Goal: Transaction & Acquisition: Download file/media

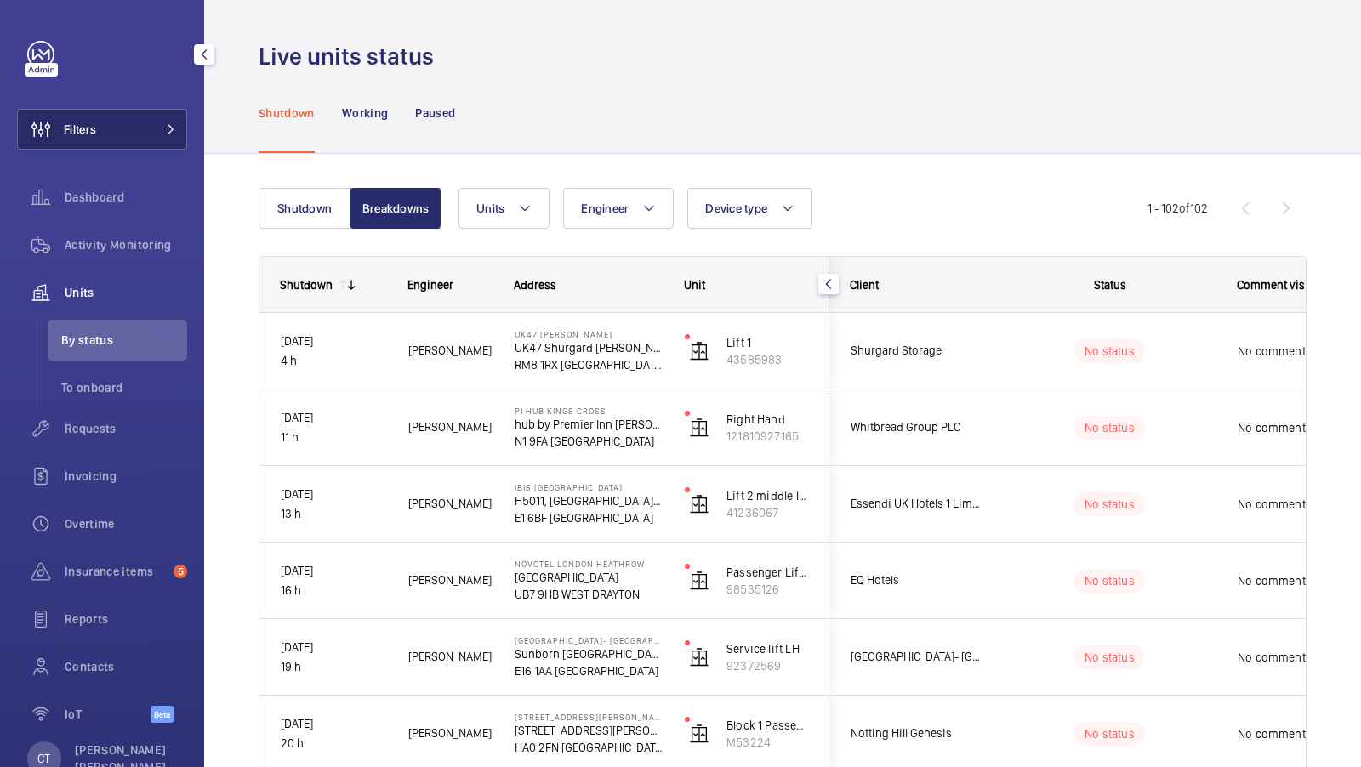
click at [160, 148] on button "Filters" at bounding box center [102, 129] width 170 height 41
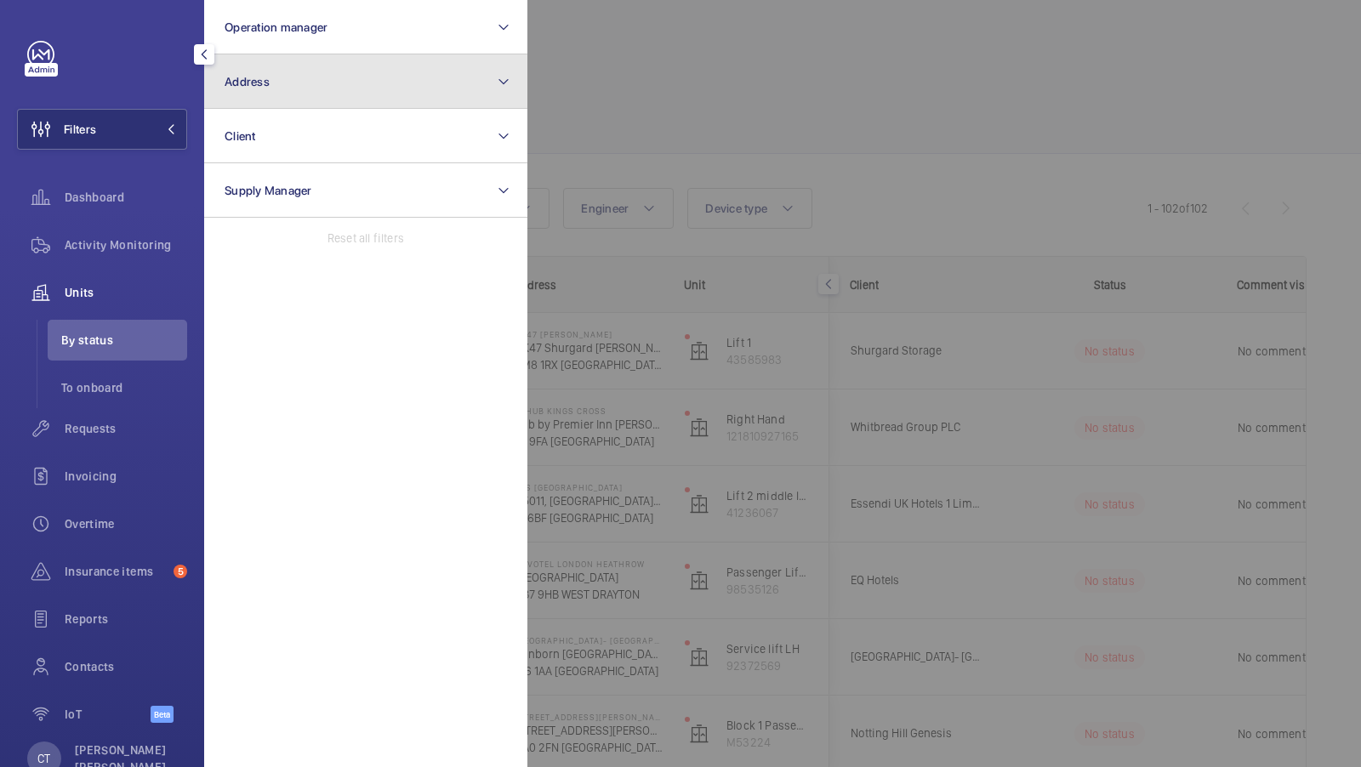
click at [280, 92] on button "Address" at bounding box center [365, 81] width 323 height 54
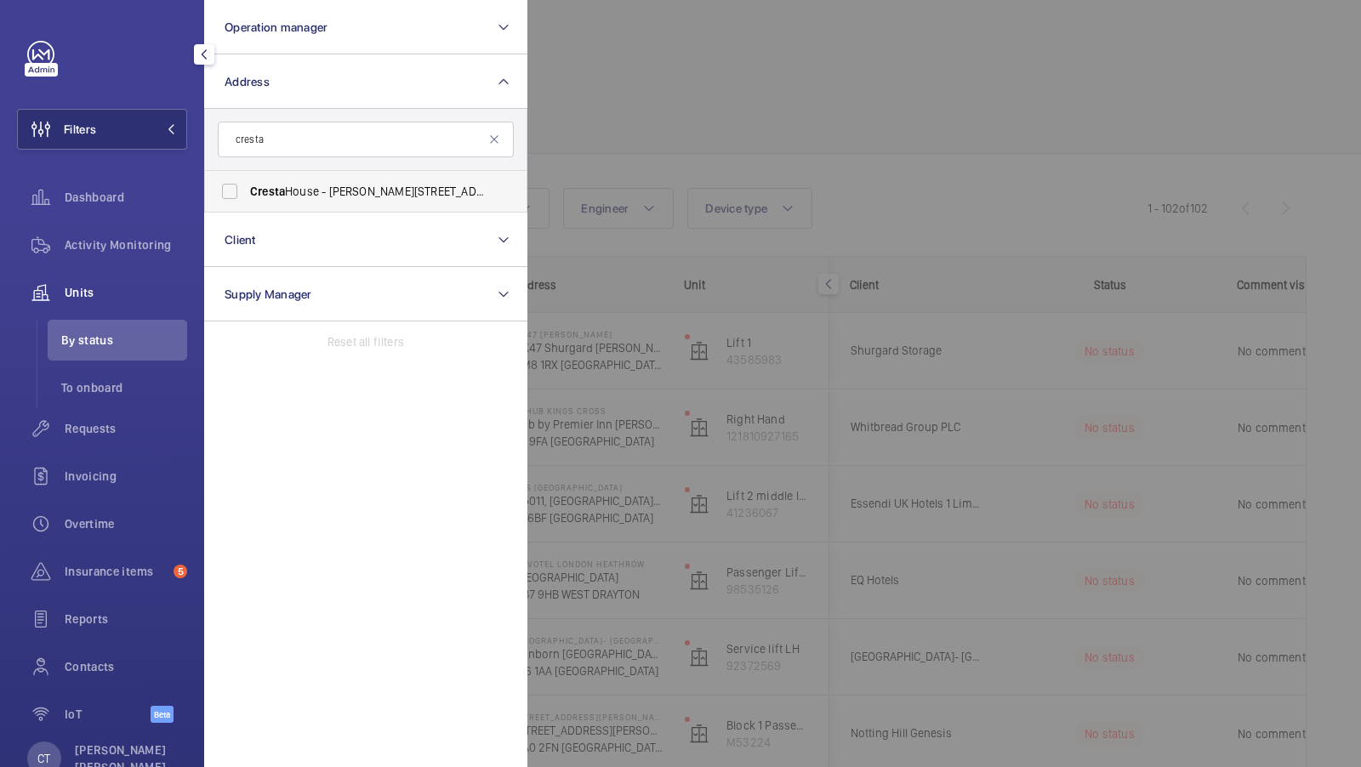
type input "cresta"
click at [265, 181] on label "[GEOGRAPHIC_DATA][PERSON_NAME][STREET_ADDRESS]" at bounding box center [353, 191] width 296 height 41
click at [247, 181] on input "[GEOGRAPHIC_DATA][PERSON_NAME][STREET_ADDRESS]" at bounding box center [230, 191] width 34 height 34
checkbox input "true"
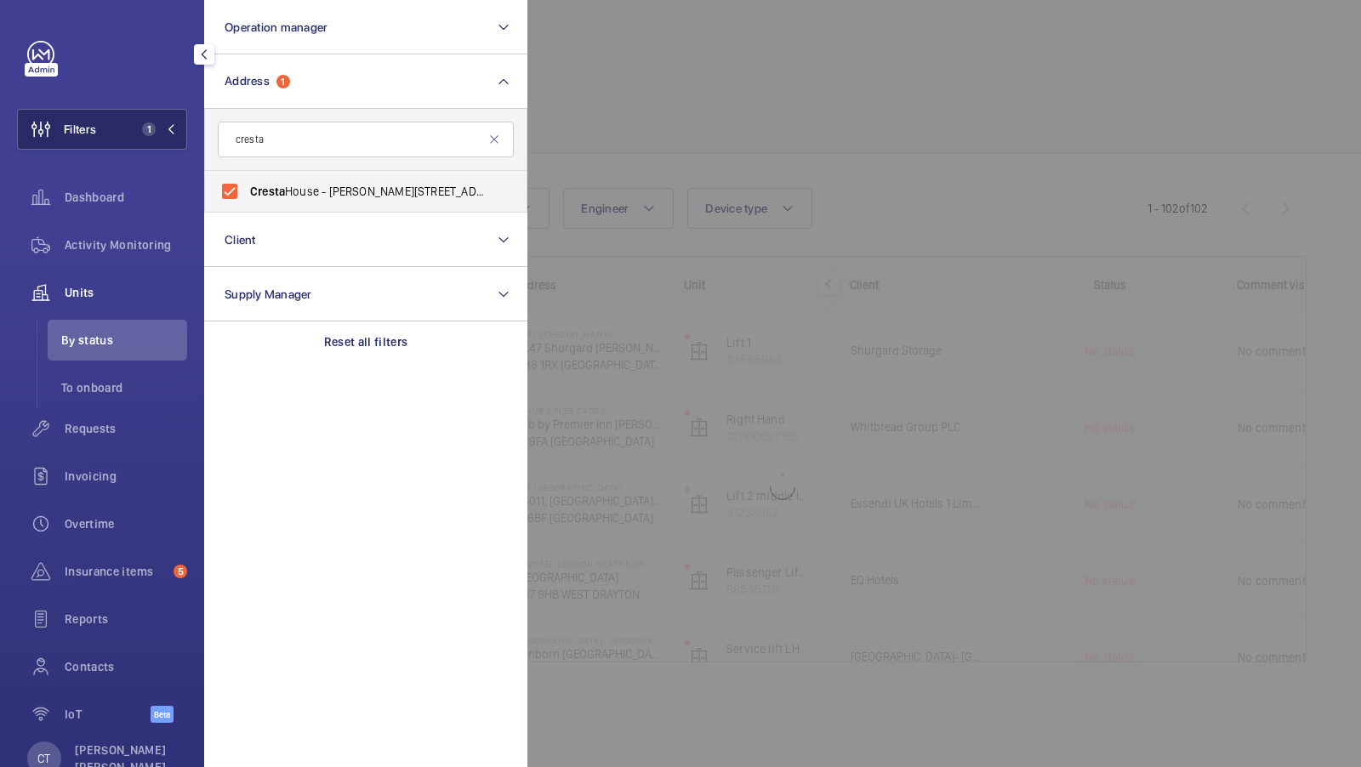
click at [136, 129] on span "1" at bounding box center [145, 129] width 20 height 14
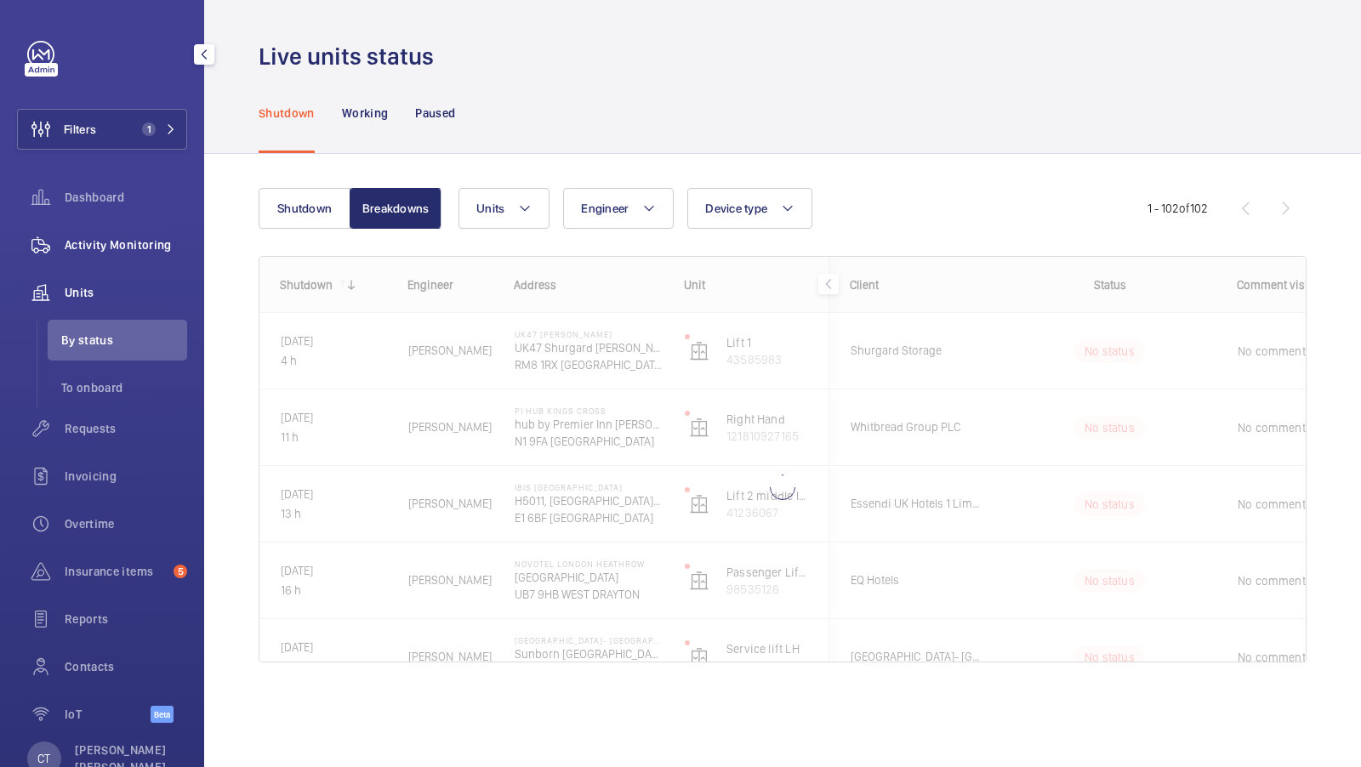
click at [109, 230] on div "Activity Monitoring" at bounding box center [102, 245] width 170 height 41
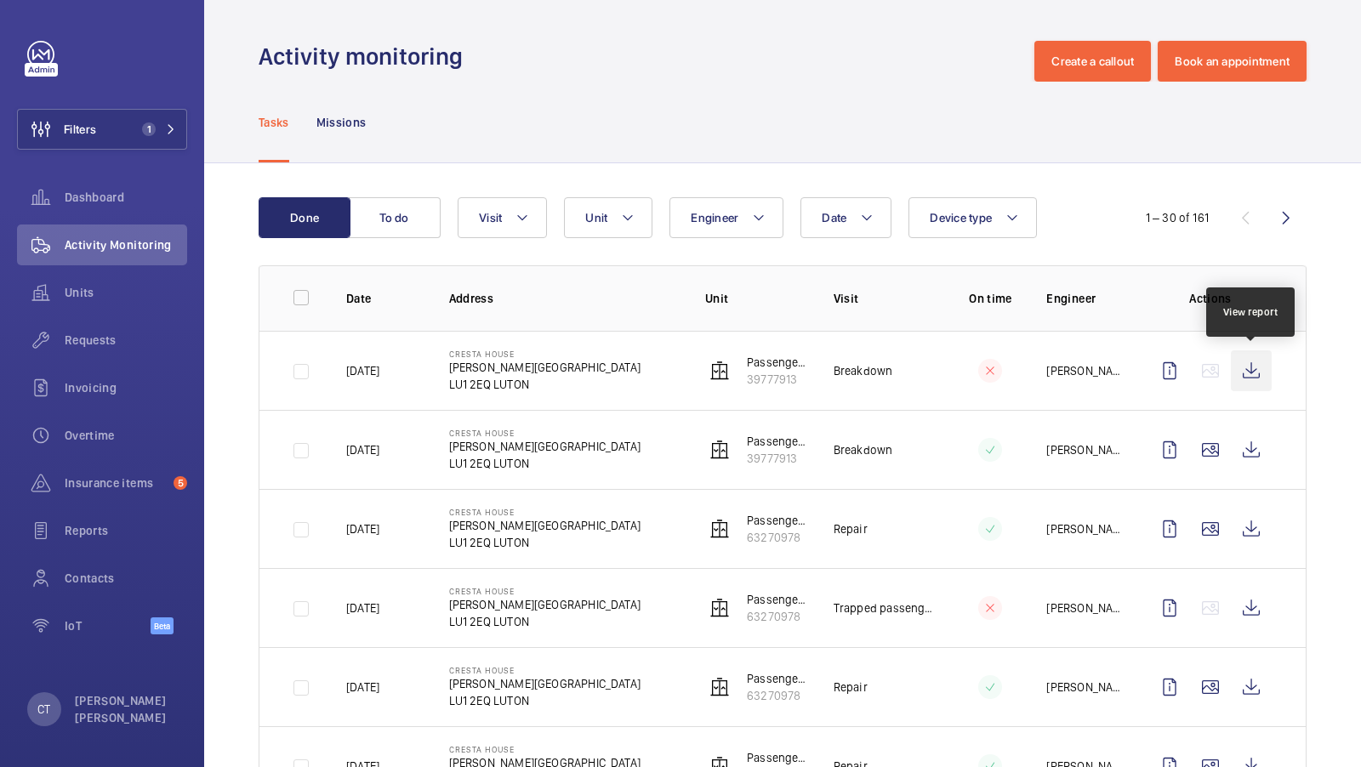
click at [1240, 362] on wm-front-icon-button at bounding box center [1251, 370] width 41 height 41
click at [1249, 363] on wm-front-icon-button at bounding box center [1251, 370] width 41 height 41
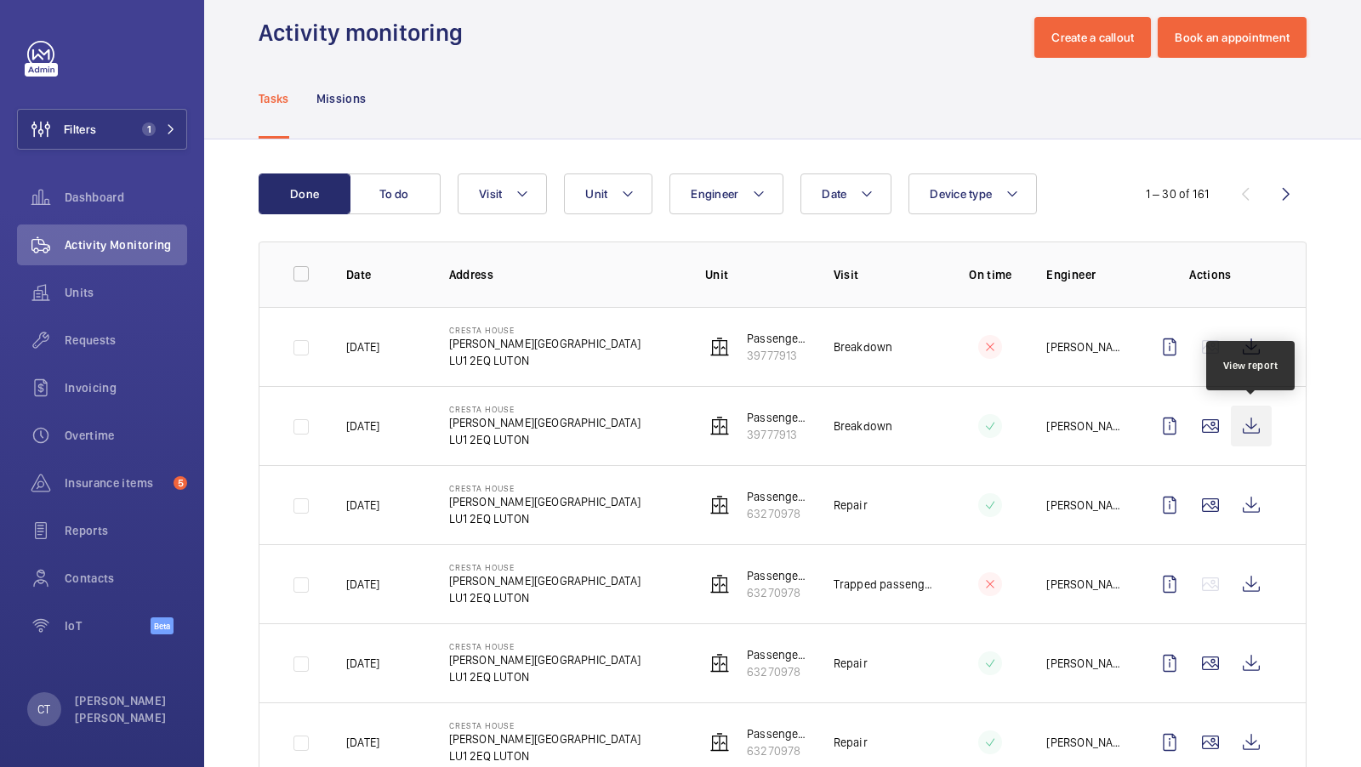
click at [1254, 421] on wm-front-icon-button at bounding box center [1251, 426] width 41 height 41
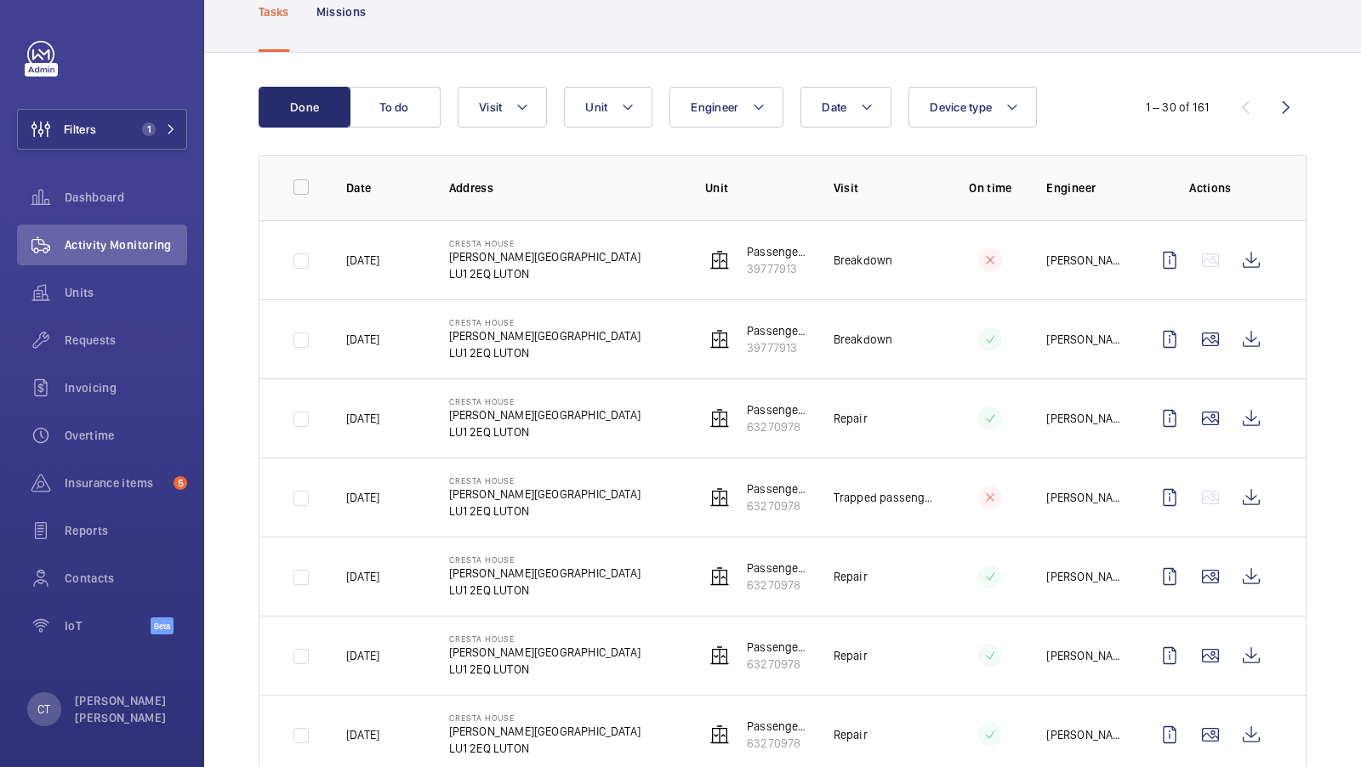
scroll to position [106, 0]
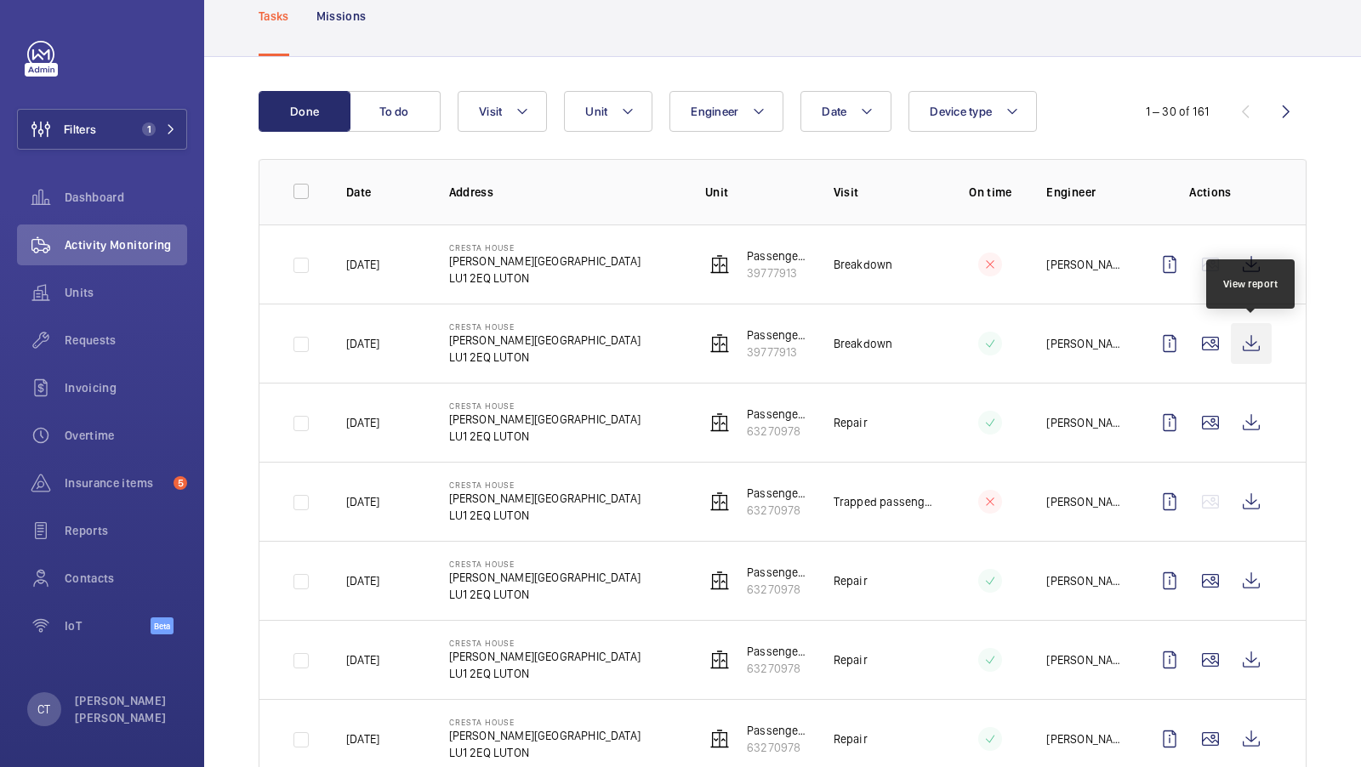
click at [1241, 333] on wm-front-icon-button at bounding box center [1251, 343] width 41 height 41
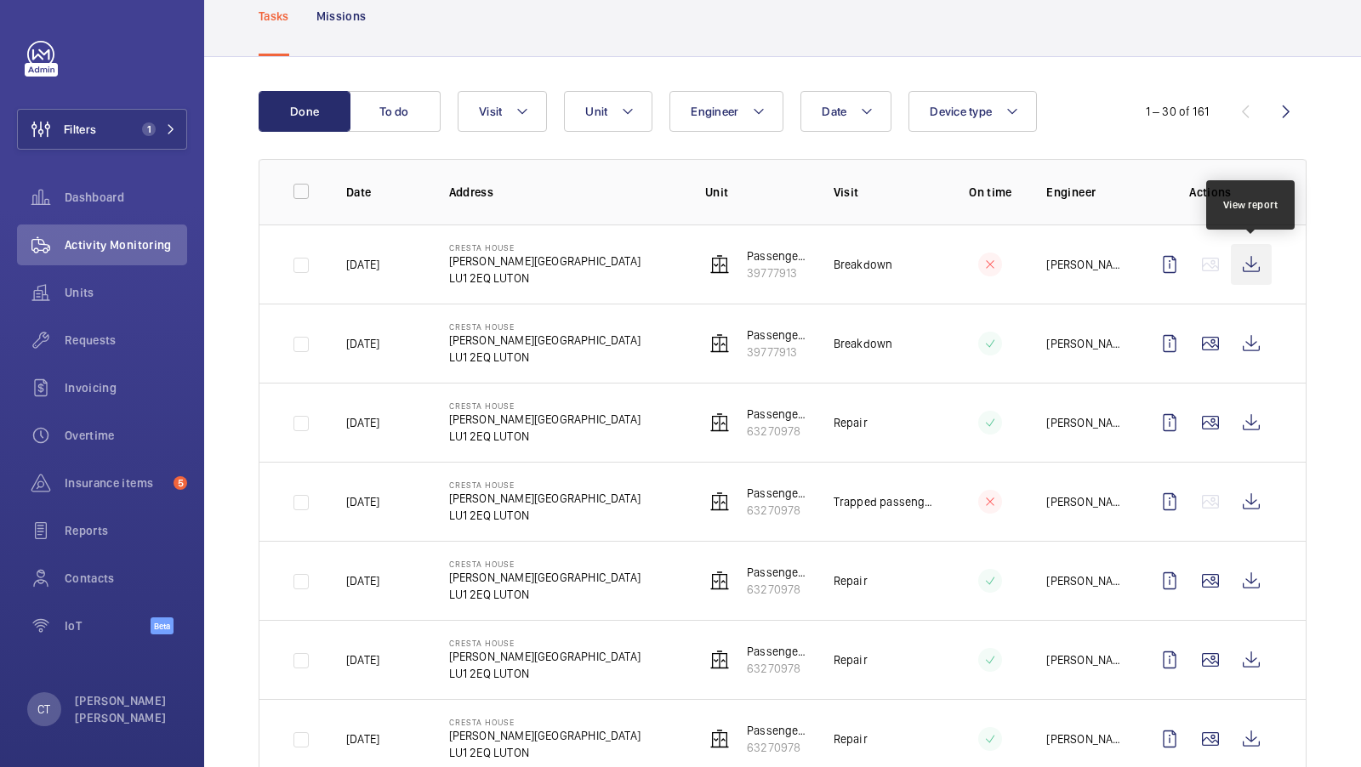
click at [1241, 256] on wm-front-icon-button at bounding box center [1251, 264] width 41 height 41
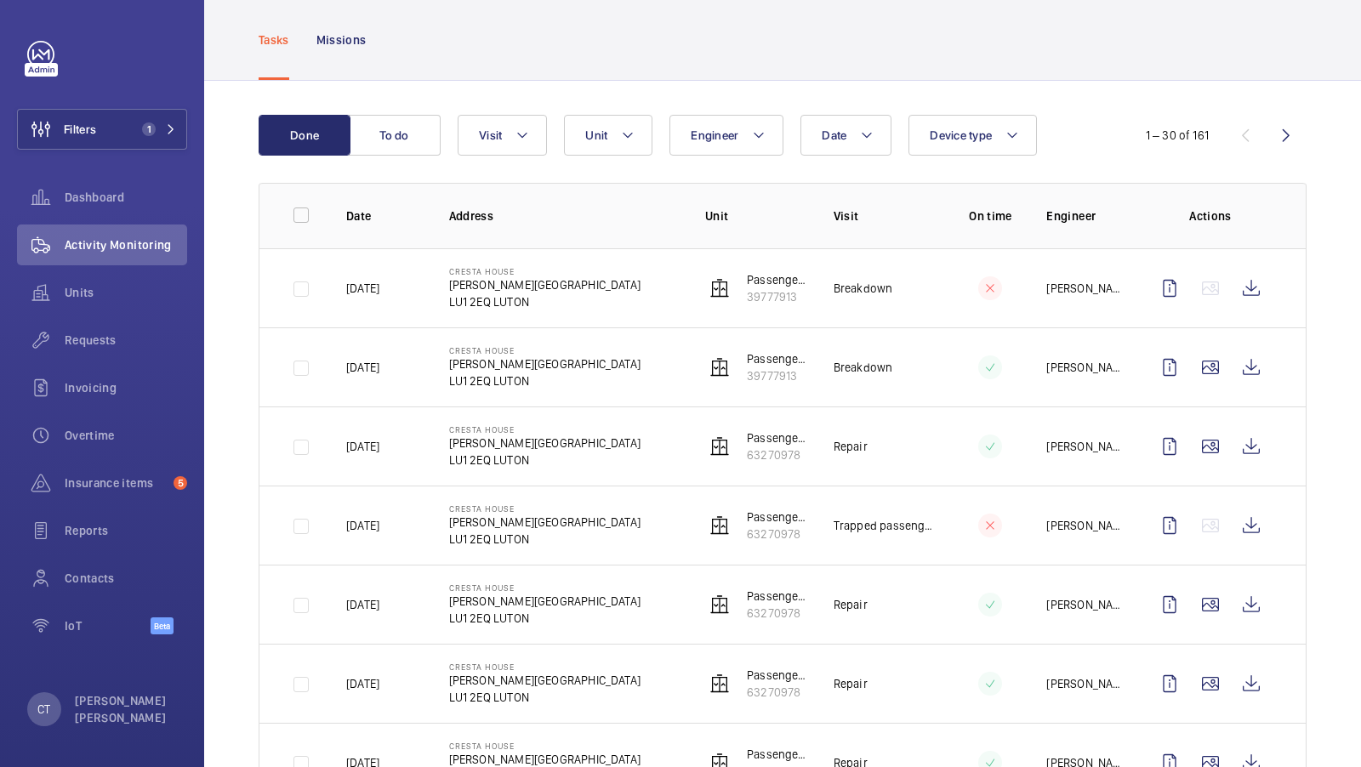
scroll to position [83, 0]
